Goal: Transaction & Acquisition: Obtain resource

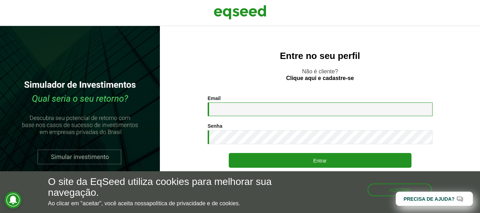
click at [240, 114] on input "Email *" at bounding box center [320, 110] width 225 height 14
type input "**********"
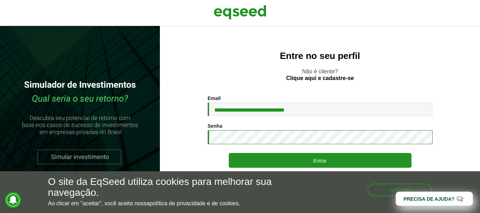
click at [229, 153] on button "Entrar" at bounding box center [320, 160] width 183 height 15
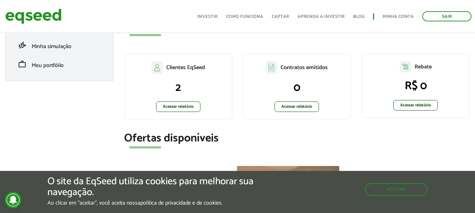
scroll to position [137, 0]
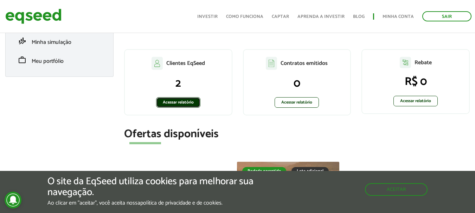
click at [183, 104] on link "Acessar relatório" at bounding box center [178, 102] width 44 height 11
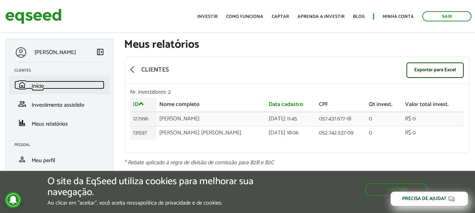
click at [40, 85] on span "Início" at bounding box center [38, 86] width 12 height 9
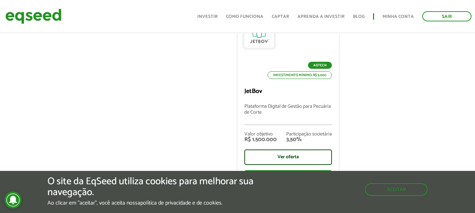
scroll to position [362, 0]
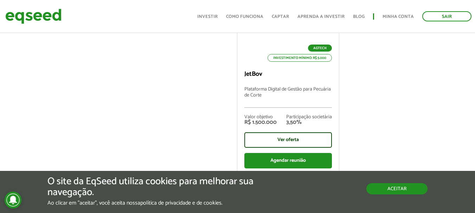
click at [374, 186] on button "Aceitar" at bounding box center [396, 189] width 61 height 11
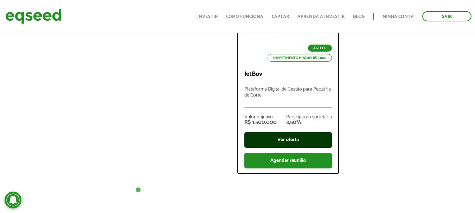
click at [281, 141] on div "Ver oferta" at bounding box center [288, 140] width 88 height 15
